Goal: Information Seeking & Learning: Understand process/instructions

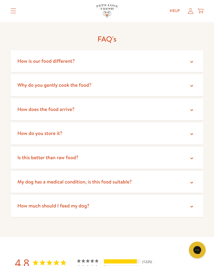
scroll to position [1228, 0]
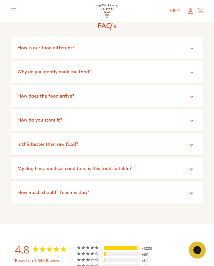
click at [194, 46] on icon at bounding box center [192, 49] width 6 height 6
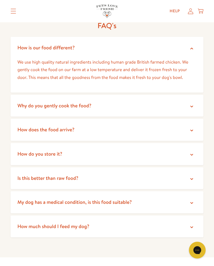
click at [191, 104] on icon at bounding box center [192, 107] width 6 height 6
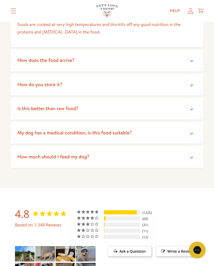
scroll to position [1340, 0]
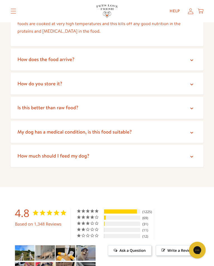
click at [194, 57] on icon at bounding box center [192, 60] width 6 height 6
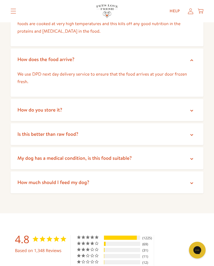
click at [194, 108] on icon at bounding box center [192, 111] width 6 height 6
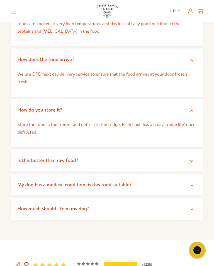
click at [196, 153] on summary "Is this better than raw food?" at bounding box center [107, 161] width 193 height 22
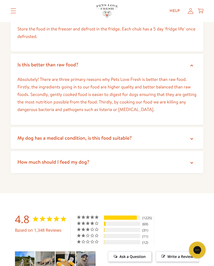
scroll to position [1436, 0]
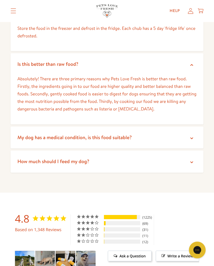
click at [194, 160] on icon at bounding box center [192, 163] width 6 height 6
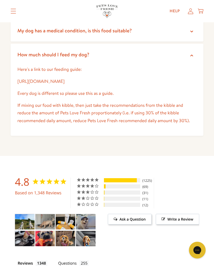
scroll to position [1543, 0]
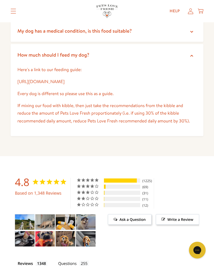
click at [64, 79] on link "[URL][DOMAIN_NAME]" at bounding box center [40, 82] width 47 height 6
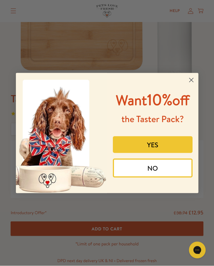
scroll to position [128, 0]
click at [193, 79] on icon "Close dialog" at bounding box center [191, 80] width 4 height 4
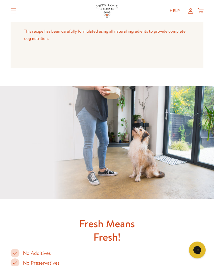
scroll to position [921, 0]
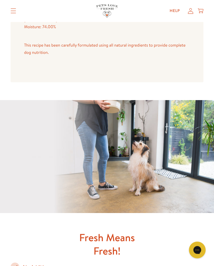
click at [205, 9] on div "Help My account Cart" at bounding box center [185, 11] width 42 height 11
click at [203, 8] on icon at bounding box center [201, 11] width 6 height 6
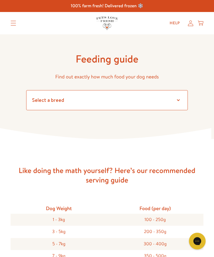
click at [181, 99] on select "Select a breed Affenpinscher Afghan hound Airedale terrier Akita Alaskan Malamu…" at bounding box center [107, 100] width 162 height 20
click at [53, 99] on select "Select a breed Affenpinscher Afghan hound Airedale terrier Akita Alaskan Malamu…" at bounding box center [107, 100] width 162 height 20
select select "13"
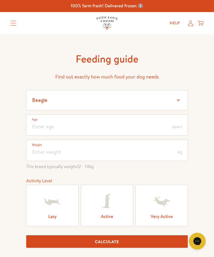
click at [177, 129] on span "years" at bounding box center [177, 126] width 10 height 4
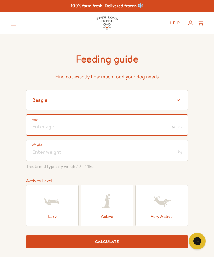
click at [42, 126] on input "number" at bounding box center [107, 124] width 162 height 21
type input "5"
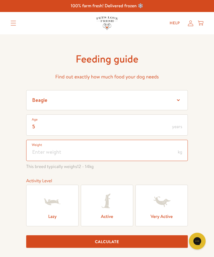
click at [71, 152] on input "number" at bounding box center [107, 150] width 162 height 21
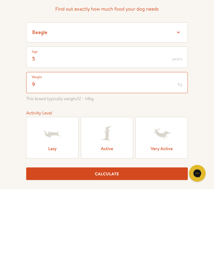
type input "9"
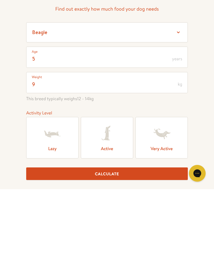
click at [113, 191] on icon at bounding box center [107, 202] width 22 height 22
click at [0, 0] on input "Active" at bounding box center [0, 0] width 0 height 0
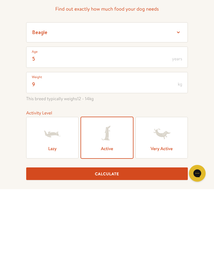
scroll to position [68, 0]
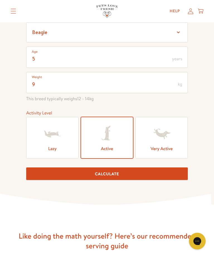
click at [125, 174] on button "Calculate" at bounding box center [107, 173] width 162 height 13
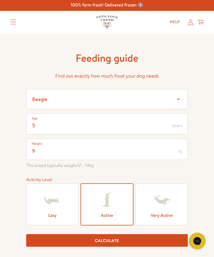
scroll to position [0, 0]
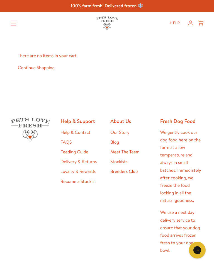
click at [47, 65] on link "Continue Shopping" at bounding box center [36, 68] width 37 height 6
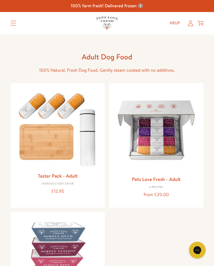
click at [158, 135] on img at bounding box center [156, 130] width 85 height 85
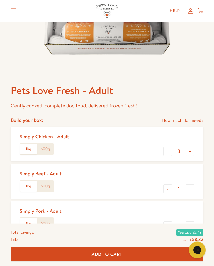
scroll to position [143, 0]
